Goal: Check status

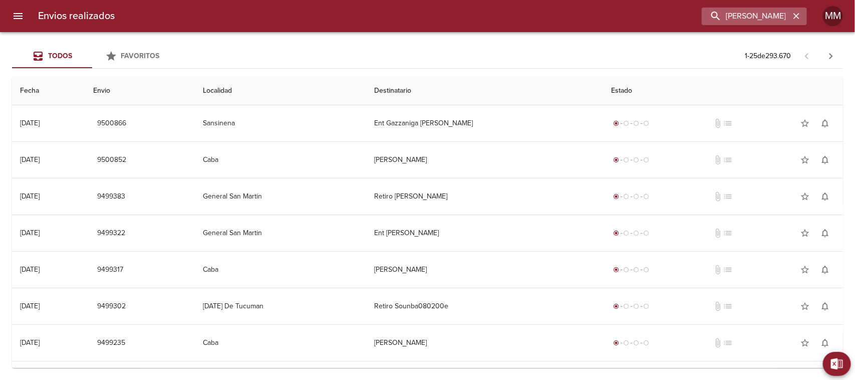
type input "[PERSON_NAME] ML"
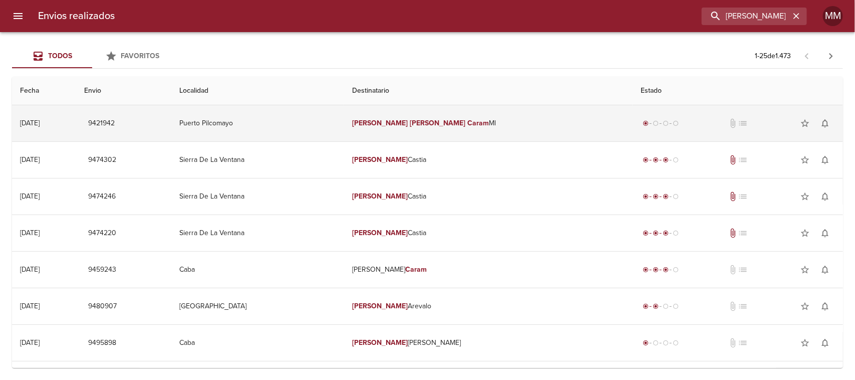
click at [449, 120] on em "[PERSON_NAME]" at bounding box center [438, 123] width 56 height 9
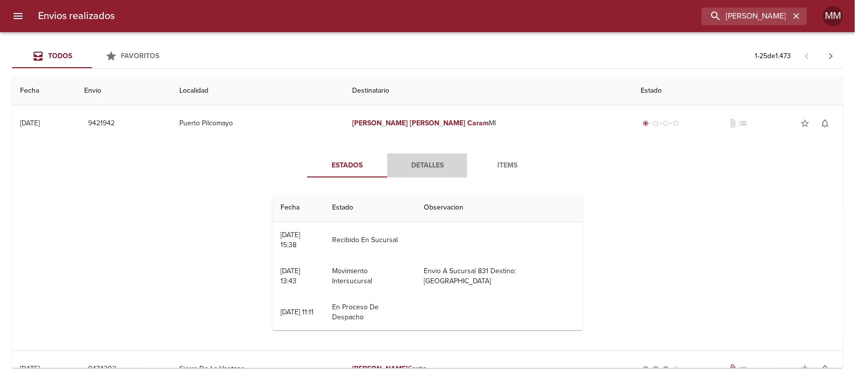
click at [444, 164] on span "Detalles" at bounding box center [427, 165] width 68 height 13
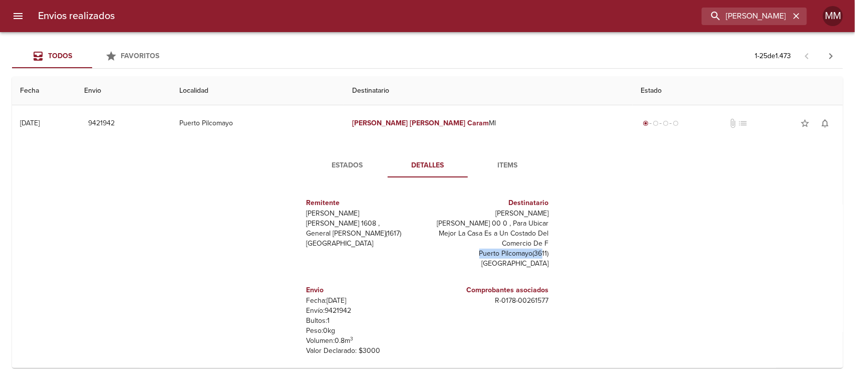
drag, startPoint x: 459, startPoint y: 250, endPoint x: 531, endPoint y: 254, distance: 72.2
click at [531, 254] on p "Puerto Pilcomayo ( 3611 )" at bounding box center [490, 253] width 117 height 10
click at [495, 258] on p "[GEOGRAPHIC_DATA]" at bounding box center [490, 263] width 117 height 10
drag, startPoint x: 447, startPoint y: 241, endPoint x: 536, endPoint y: 248, distance: 89.9
click at [536, 248] on div "Destinatario [PERSON_NAME] Ml [PERSON_NAME] 00 0 , Para Ubicar Mejor La Casa Es…" at bounding box center [490, 232] width 117 height 79
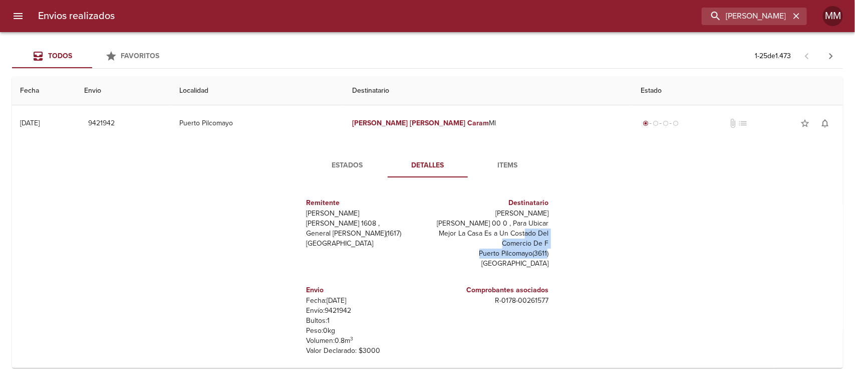
click at [481, 254] on p "Puerto Pilcomayo ( 3611 )" at bounding box center [490, 253] width 117 height 10
drag, startPoint x: 466, startPoint y: 254, endPoint x: 540, endPoint y: 254, distance: 74.1
click at [540, 254] on div "Destinatario [PERSON_NAME] Ml [PERSON_NAME] 00 0 , Para Ubicar Mejor La Casa Es…" at bounding box center [490, 232] width 125 height 87
click at [524, 261] on p "[GEOGRAPHIC_DATA]" at bounding box center [490, 263] width 117 height 10
click at [359, 170] on span "Estados" at bounding box center [347, 165] width 68 height 13
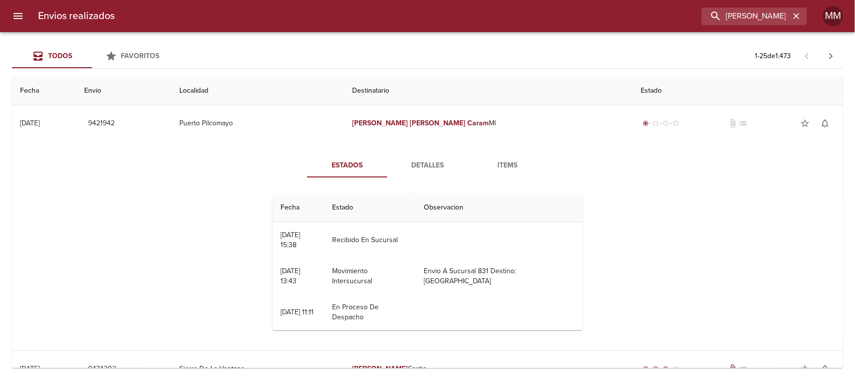
click at [419, 158] on button "Detalles" at bounding box center [427, 165] width 80 height 24
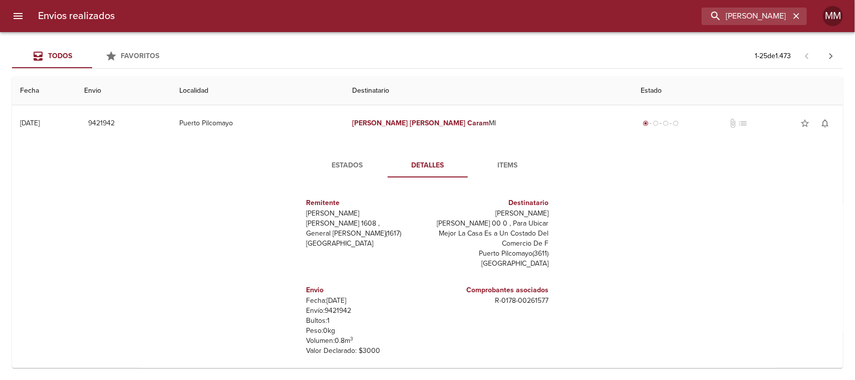
click at [324, 309] on p "Envío: 9421942" at bounding box center [364, 310] width 117 height 10
copy p "9421942"
drag, startPoint x: 478, startPoint y: 299, endPoint x: 546, endPoint y: 299, distance: 68.1
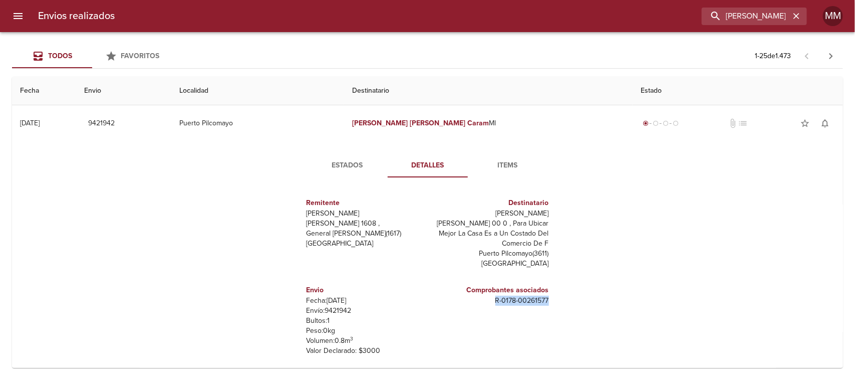
click at [546, 299] on div "Remitente Wamaro Tortuguitas [PERSON_NAME] 1608 , General [PERSON_NAME] ( 1617 …" at bounding box center [427, 285] width 276 height 200
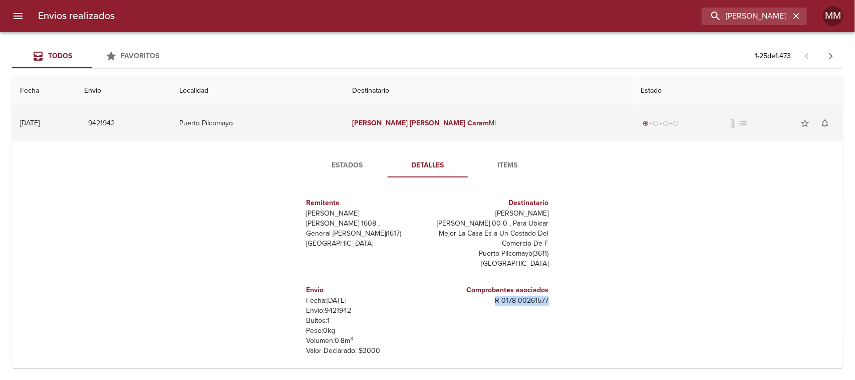
copy p "R - 0178 - 00261577"
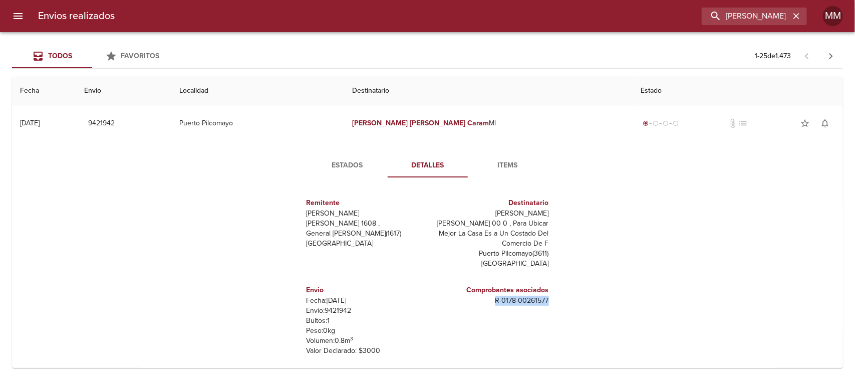
drag, startPoint x: 470, startPoint y: 214, endPoint x: 541, endPoint y: 212, distance: 71.1
click at [541, 211] on div "Destinatario [PERSON_NAME] Ml [PERSON_NAME] 00 0 , Para Ubicar Mejor La Casa Es…" at bounding box center [490, 232] width 125 height 87
copy p "[PERSON_NAME]"
click at [359, 167] on span "Estados" at bounding box center [347, 165] width 68 height 13
